Goal: Information Seeking & Learning: Learn about a topic

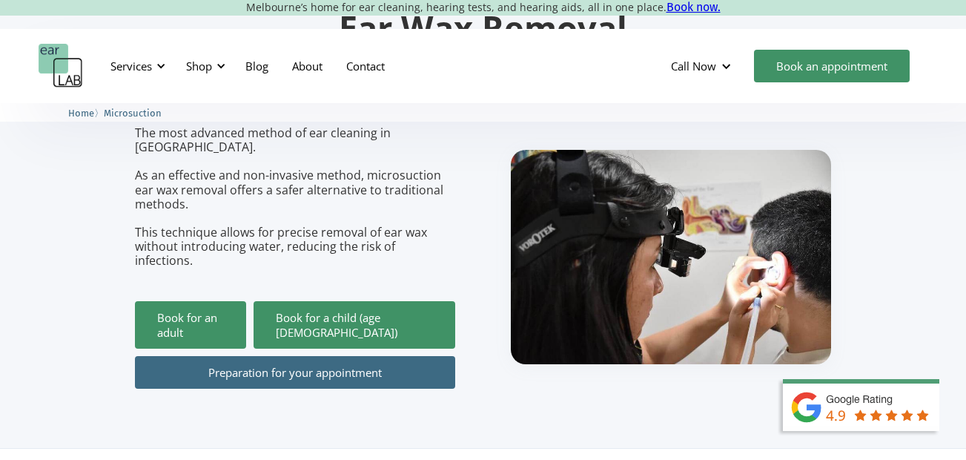
scroll to position [191, 0]
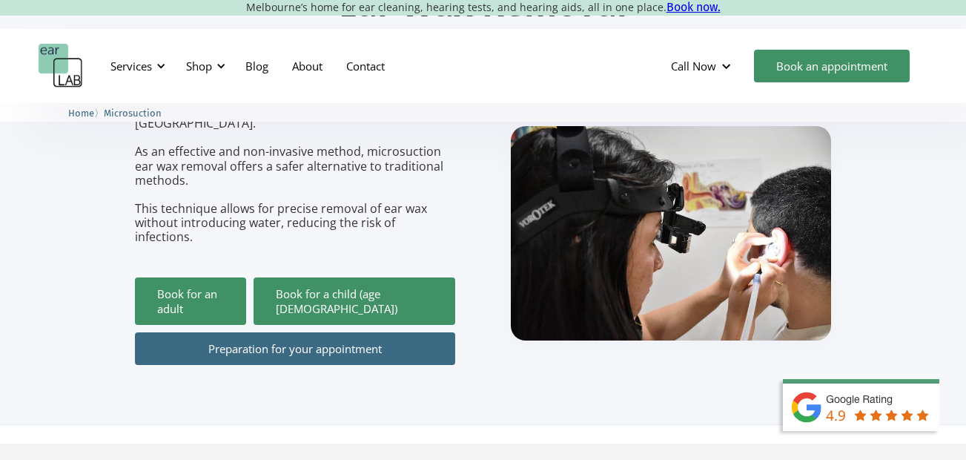
click at [357, 332] on link "Preparation for your appointment" at bounding box center [295, 348] width 320 height 33
click at [164, 64] on div at bounding box center [161, 66] width 10 height 10
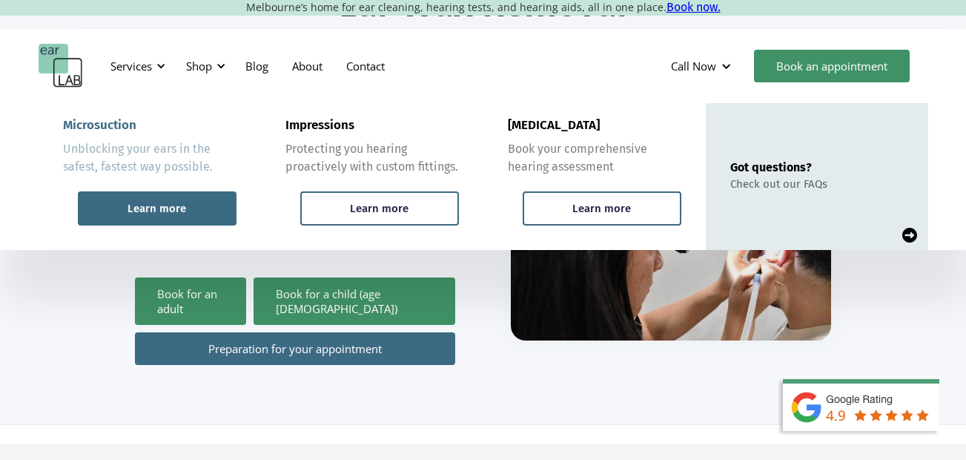
click at [179, 206] on div "Learn more" at bounding box center [157, 208] width 59 height 13
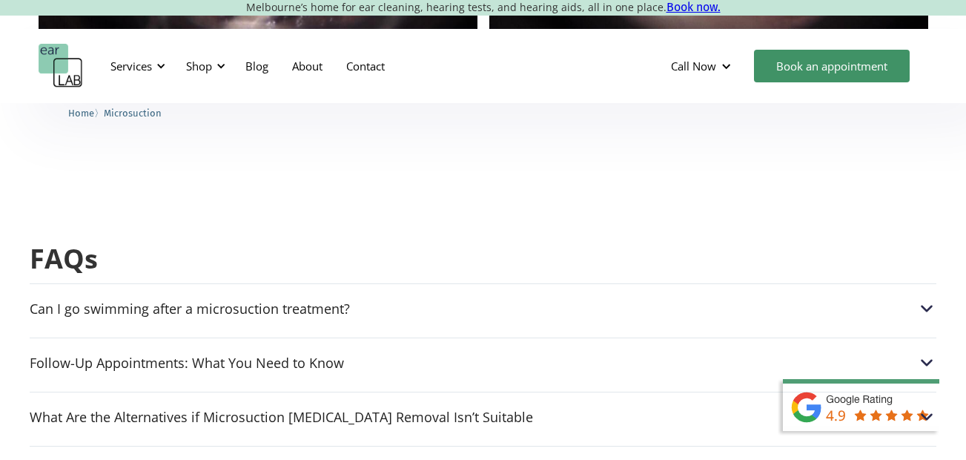
scroll to position [3677, 0]
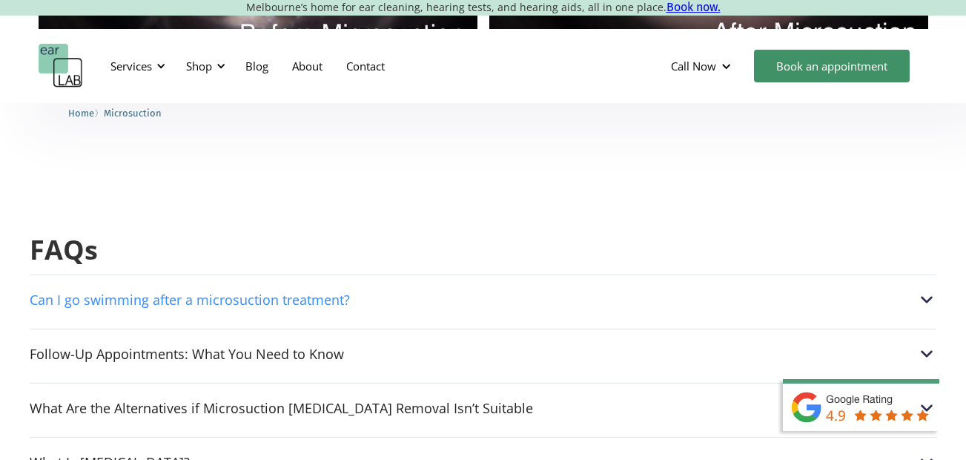
click at [928, 290] on img at bounding box center [926, 299] width 19 height 19
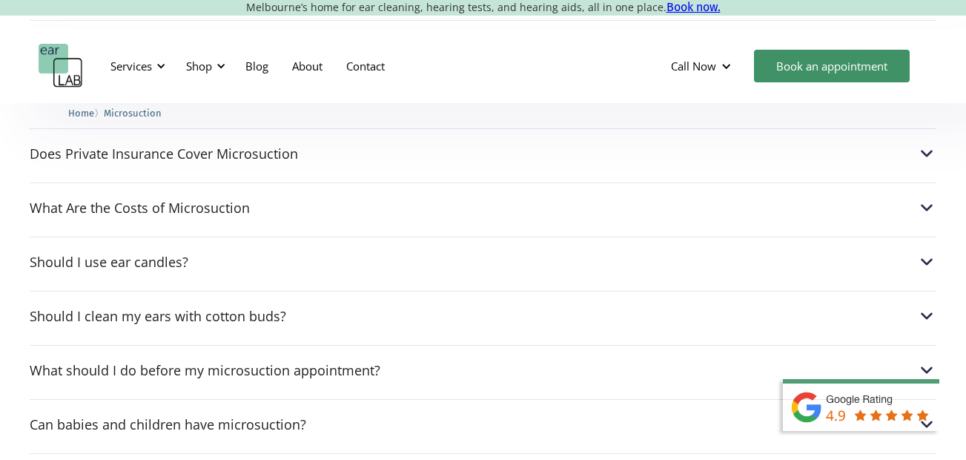
scroll to position [4095, 0]
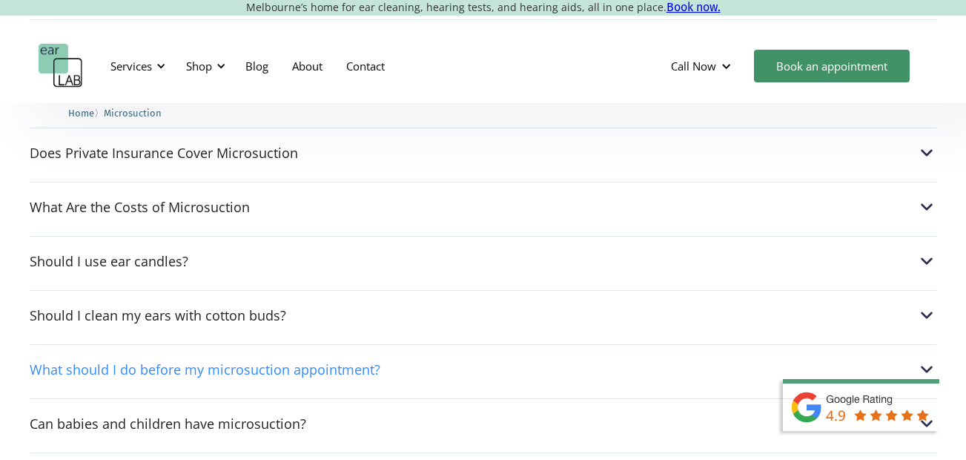
click at [925, 360] on img at bounding box center [926, 369] width 19 height 19
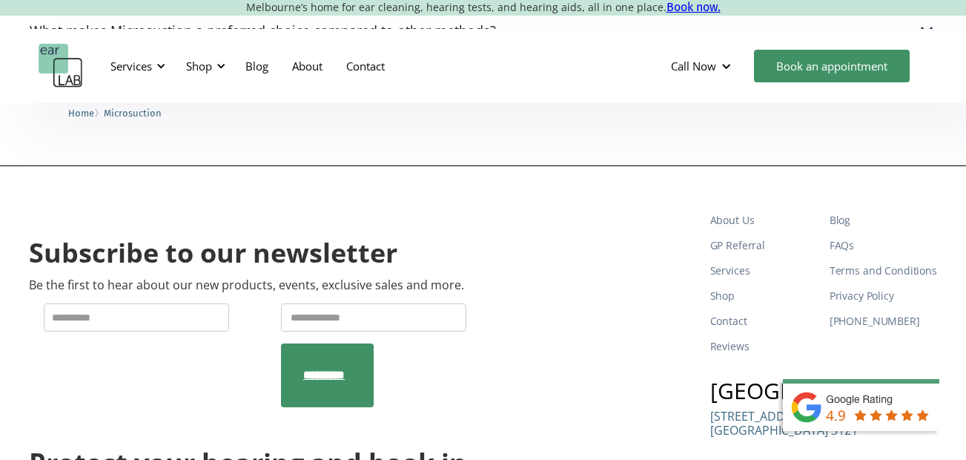
scroll to position [4677, 0]
